Goal: Information Seeking & Learning: Understand process/instructions

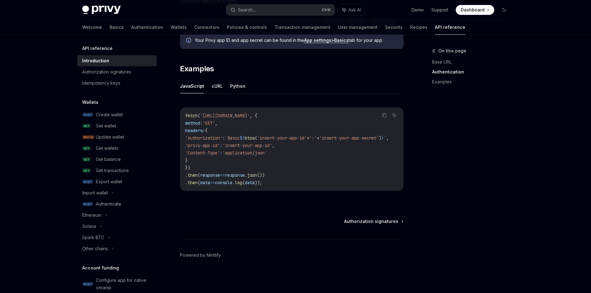
scroll to position [365, 0]
click at [367, 221] on span "Authorization signatures" at bounding box center [371, 221] width 54 height 6
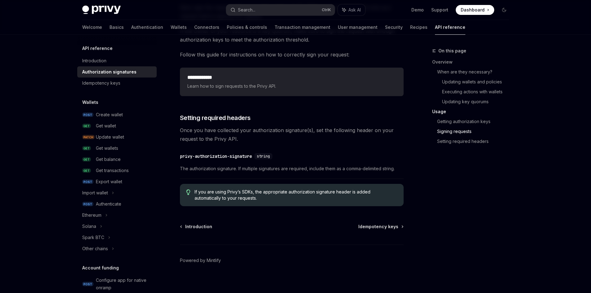
scroll to position [1004, 0]
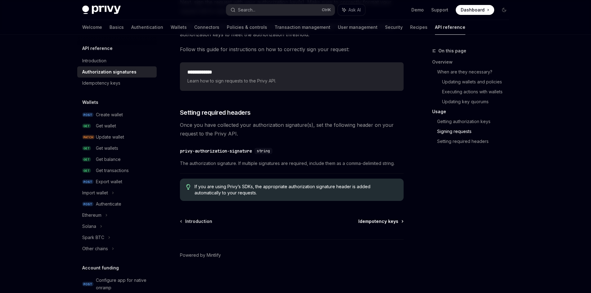
click at [379, 222] on span "Idempotency keys" at bounding box center [378, 221] width 40 height 6
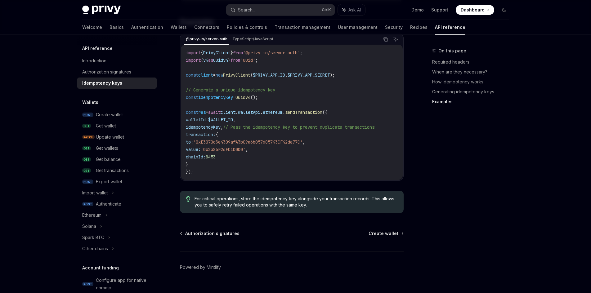
scroll to position [633, 0]
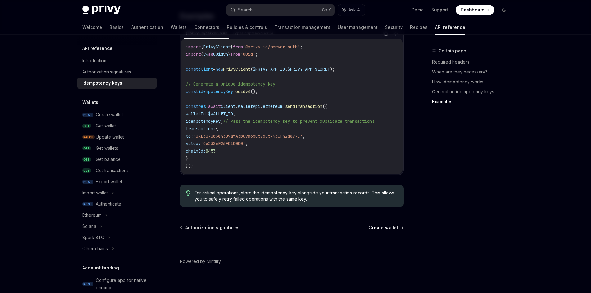
click at [386, 225] on span "Create wallet" at bounding box center [384, 228] width 30 height 6
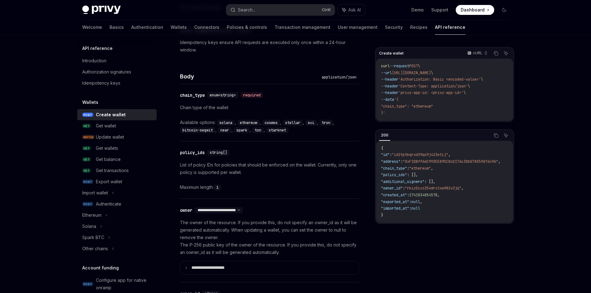
scroll to position [434, 0]
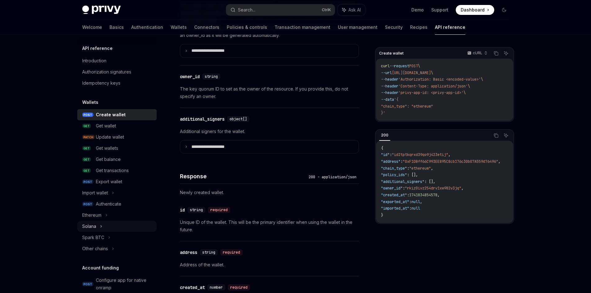
click at [123, 225] on div "Solana" at bounding box center [116, 226] width 79 height 11
type textarea "*"
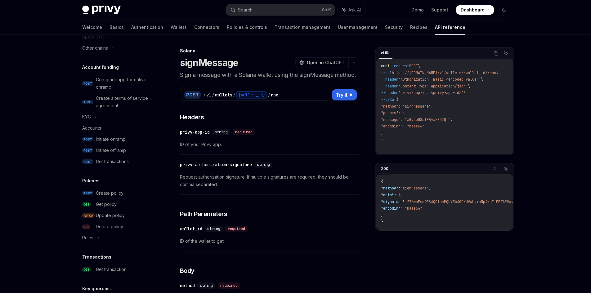
scroll to position [310, 0]
